Goal: Task Accomplishment & Management: Manage account settings

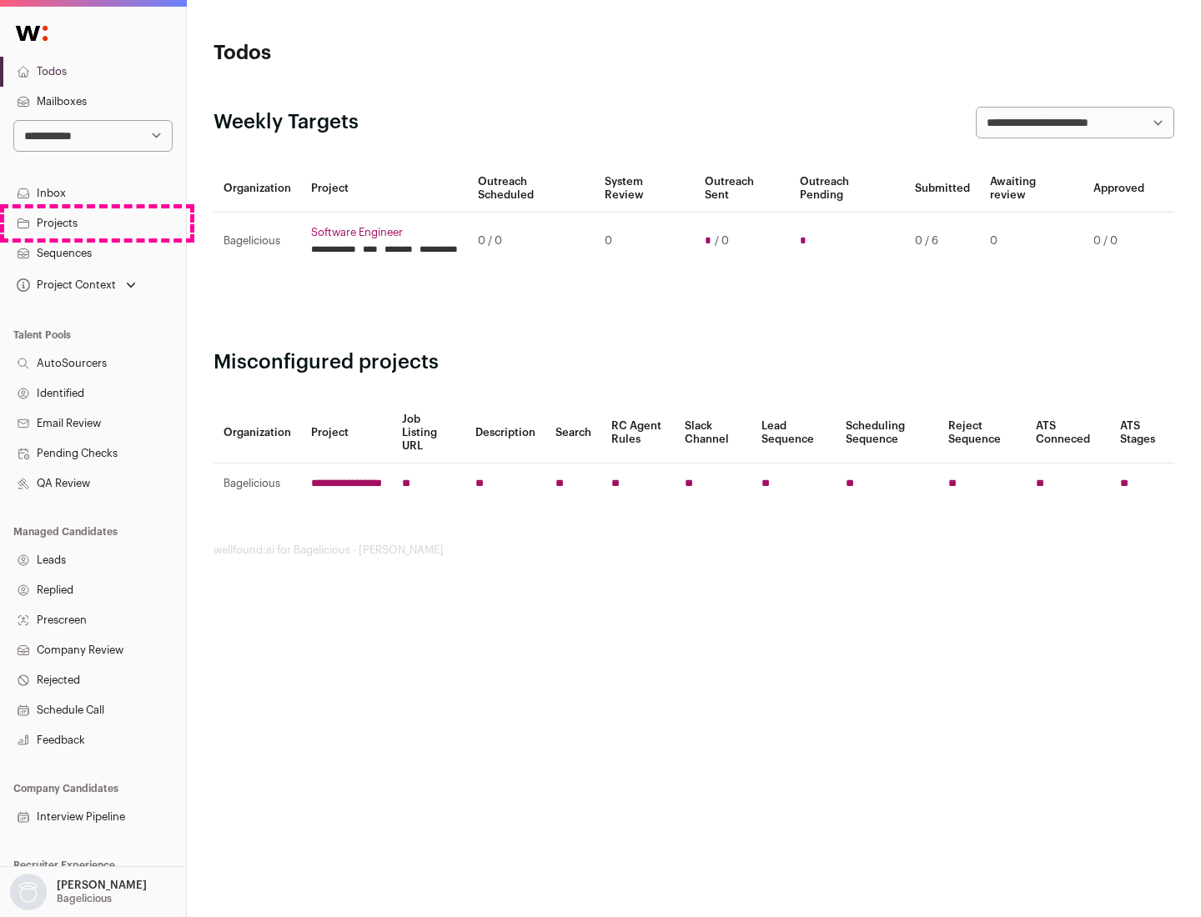
click at [93, 223] on link "Projects" at bounding box center [93, 223] width 186 height 30
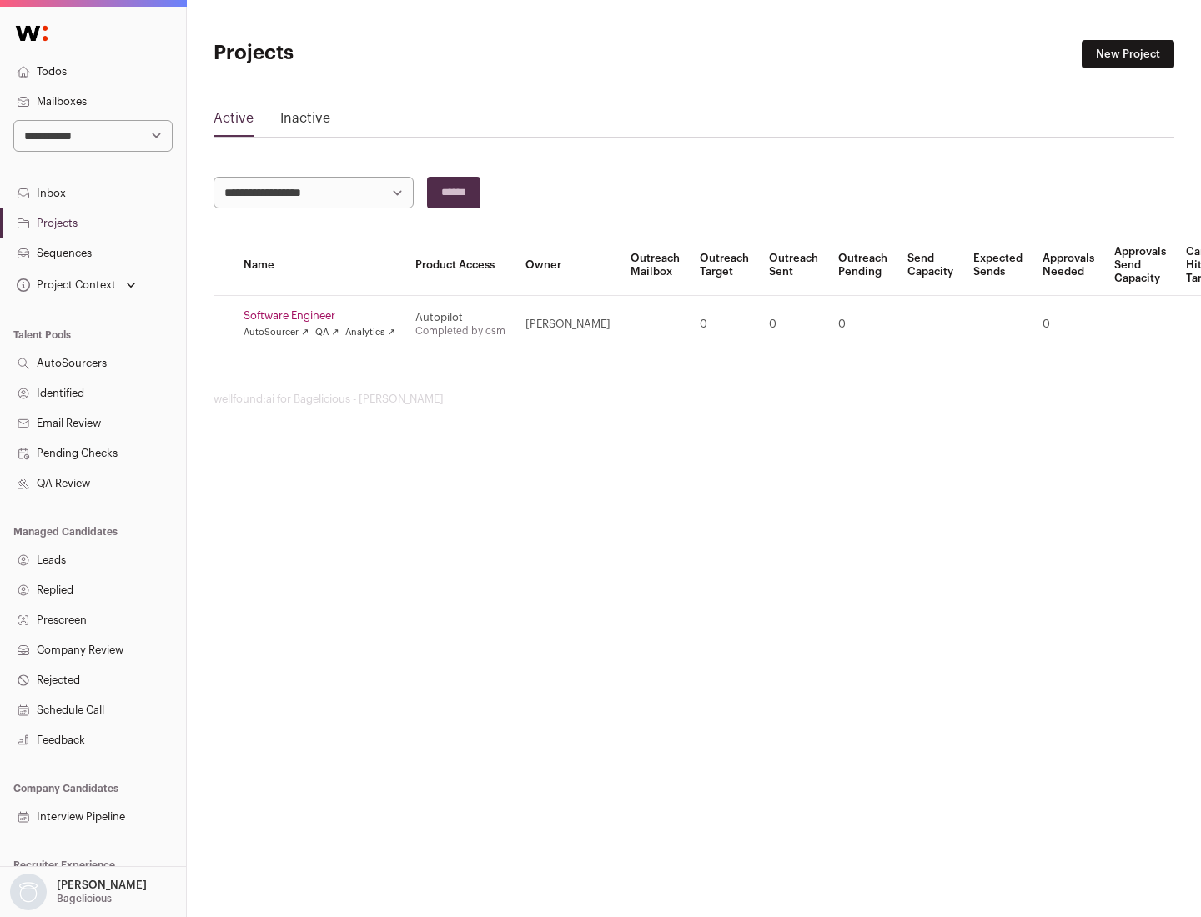
click at [324, 316] on link "Software Engineer" at bounding box center [320, 315] width 152 height 13
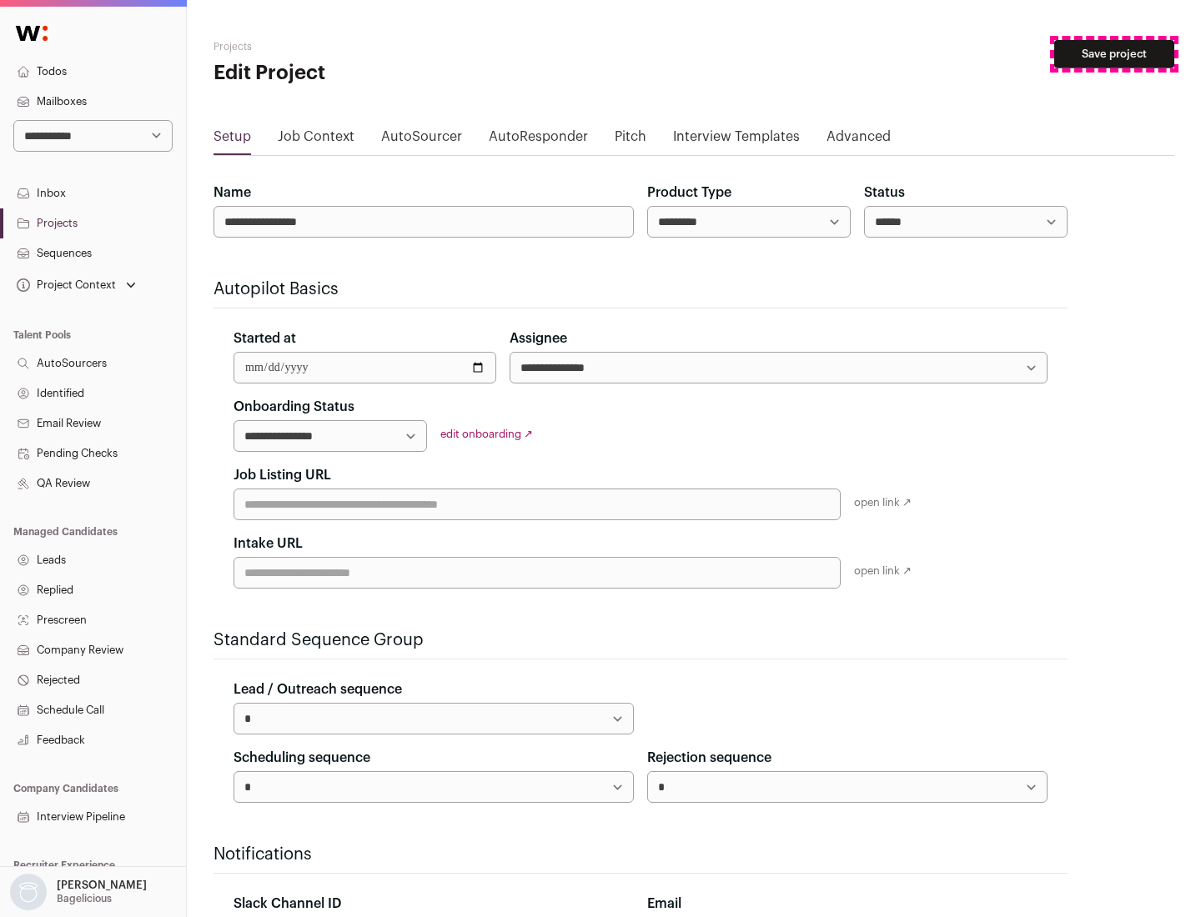
click at [1114, 54] on button "Save project" at bounding box center [1114, 54] width 120 height 28
